Goal: Transaction & Acquisition: Purchase product/service

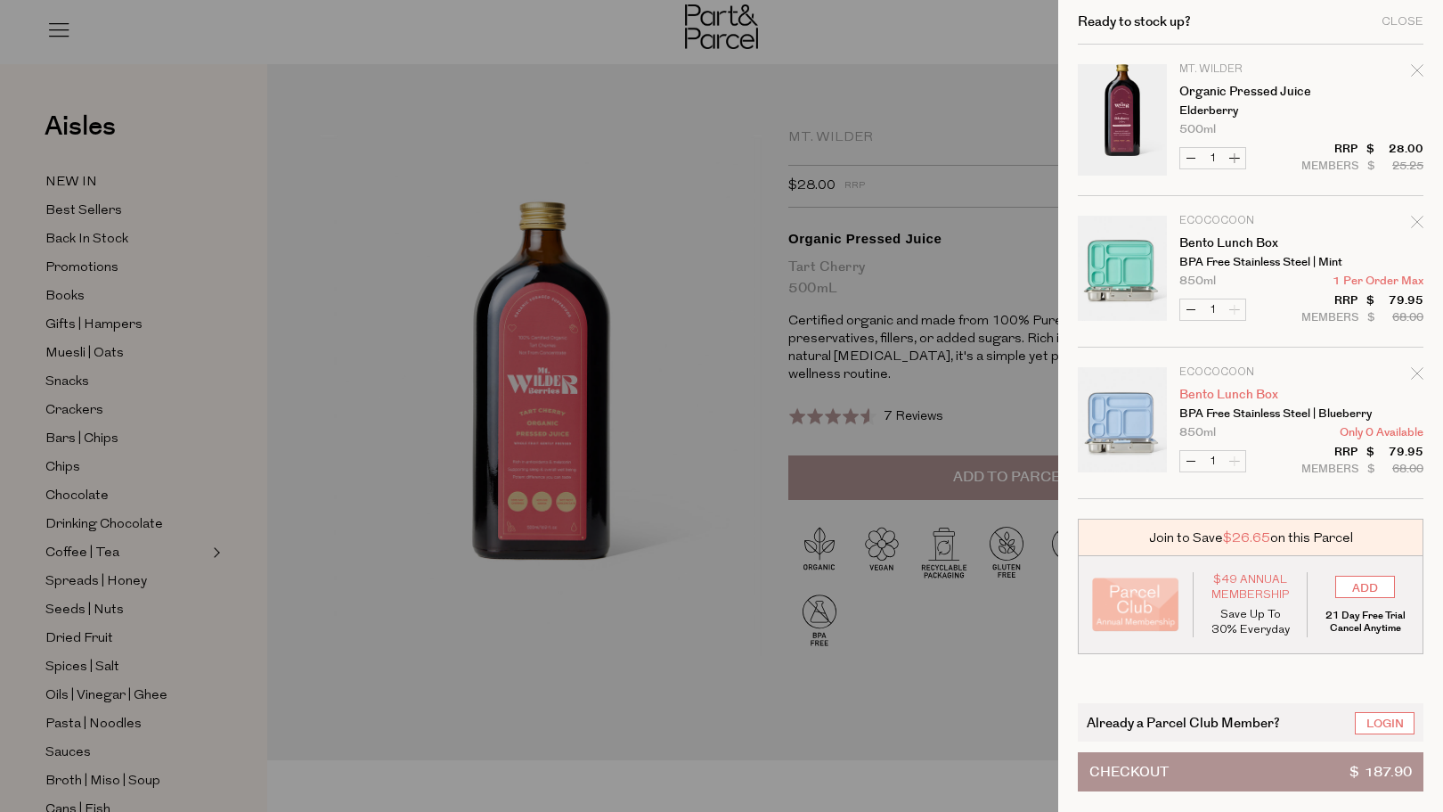
click at [1249, 392] on link "Bento Lunch Box" at bounding box center [1248, 394] width 138 height 12
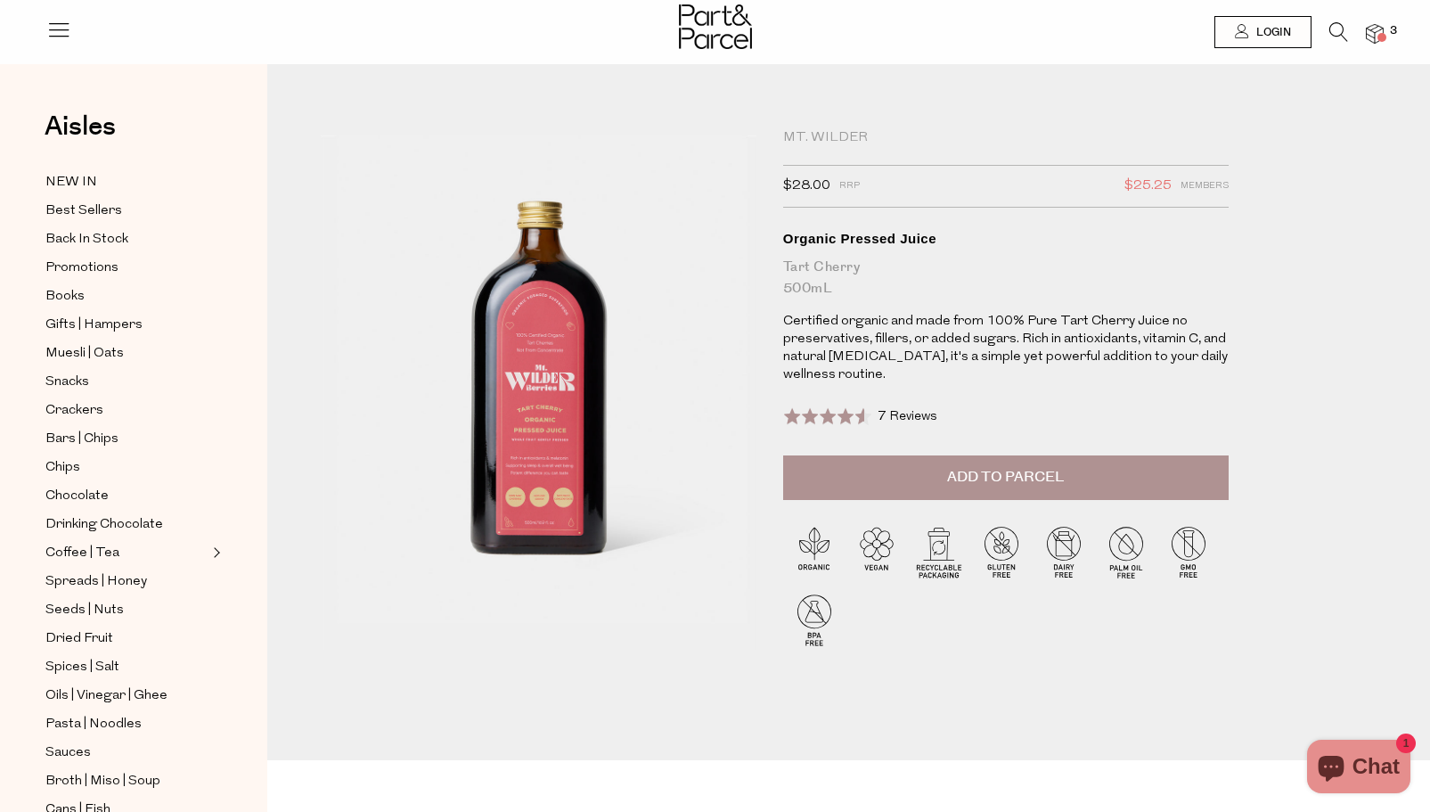
click at [1372, 29] on img at bounding box center [1375, 34] width 18 height 20
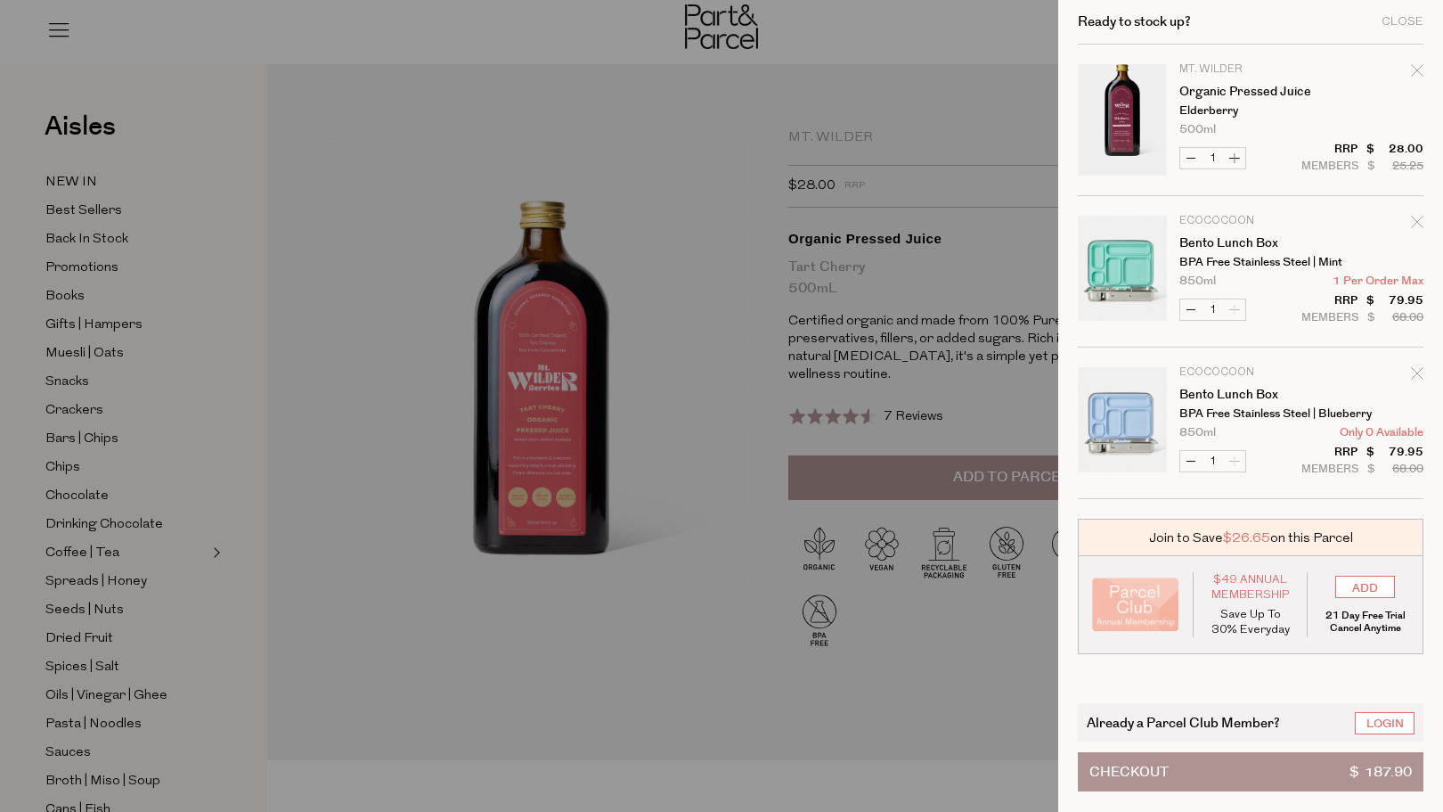
click at [949, 45] on div at bounding box center [721, 406] width 1443 height 812
